Goal: Transaction & Acquisition: Book appointment/travel/reservation

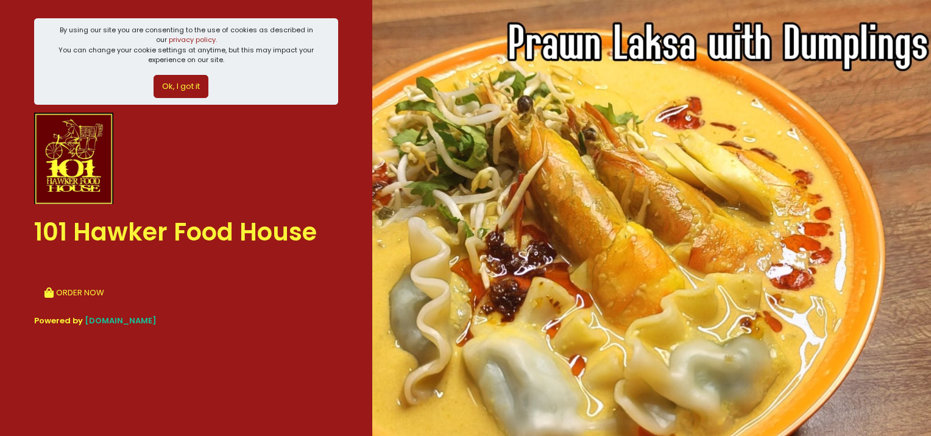
click at [194, 94] on button "Ok, I got it" at bounding box center [180, 86] width 55 height 23
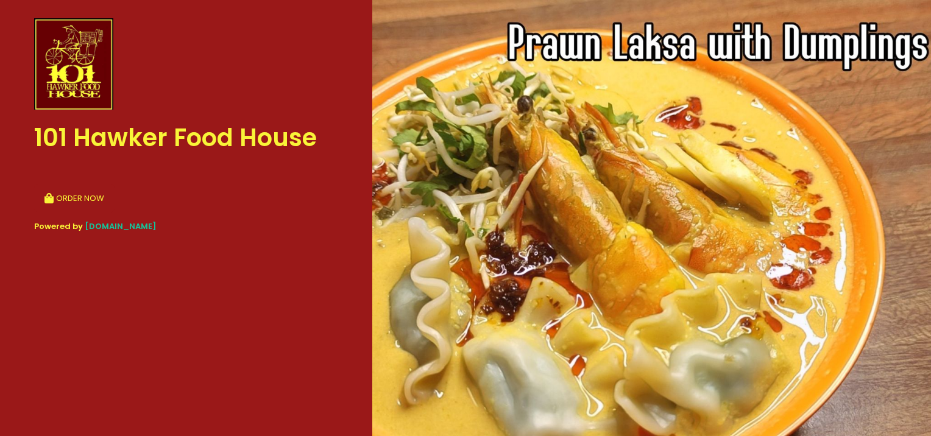
click at [74, 197] on button "ORDER NOW" at bounding box center [74, 198] width 80 height 29
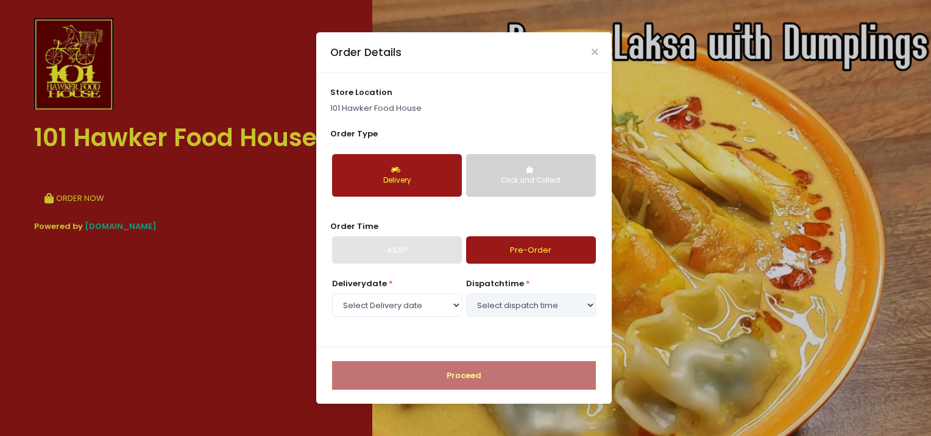
select select "[DATE]"
click at [499, 167] on button "Click and Collect" at bounding box center [531, 175] width 130 height 43
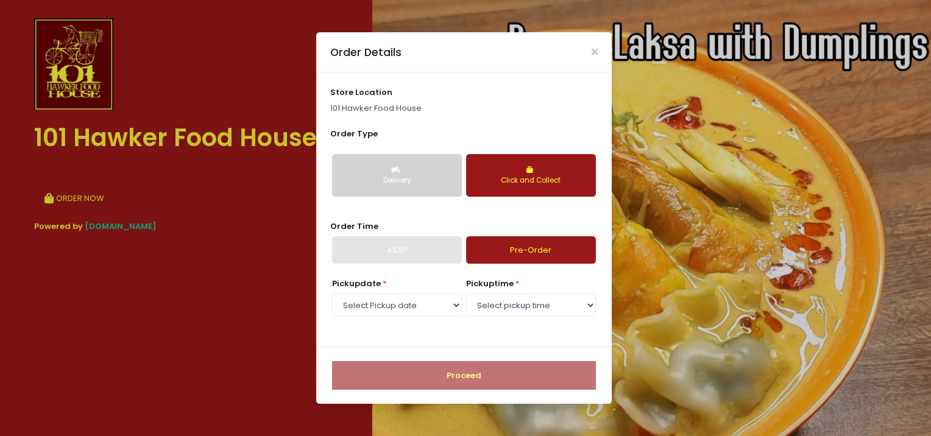
click at [390, 253] on div "ASAP" at bounding box center [397, 250] width 130 height 28
click at [529, 302] on select "Select pickup time 10:00 AM - 10:30 AM 10:30 AM - 11:00 AM 11:00 AM - 11:30 AM …" at bounding box center [531, 305] width 130 height 23
select select "11:30"
click at [466, 294] on select "Select pickup time 10:00 AM - 10:30 AM 10:30 AM - 11:00 AM 11:00 AM - 11:30 AM …" at bounding box center [531, 305] width 130 height 23
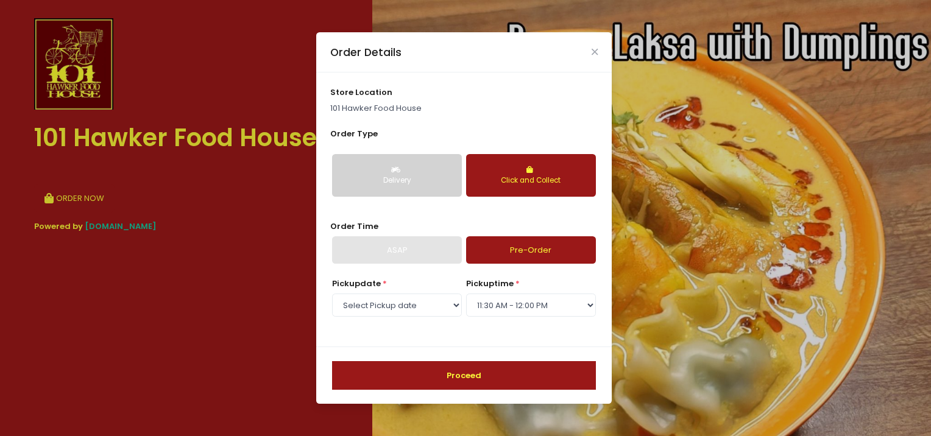
click at [493, 366] on button "Proceed" at bounding box center [464, 375] width 264 height 29
